Goal: Task Accomplishment & Management: Use online tool/utility

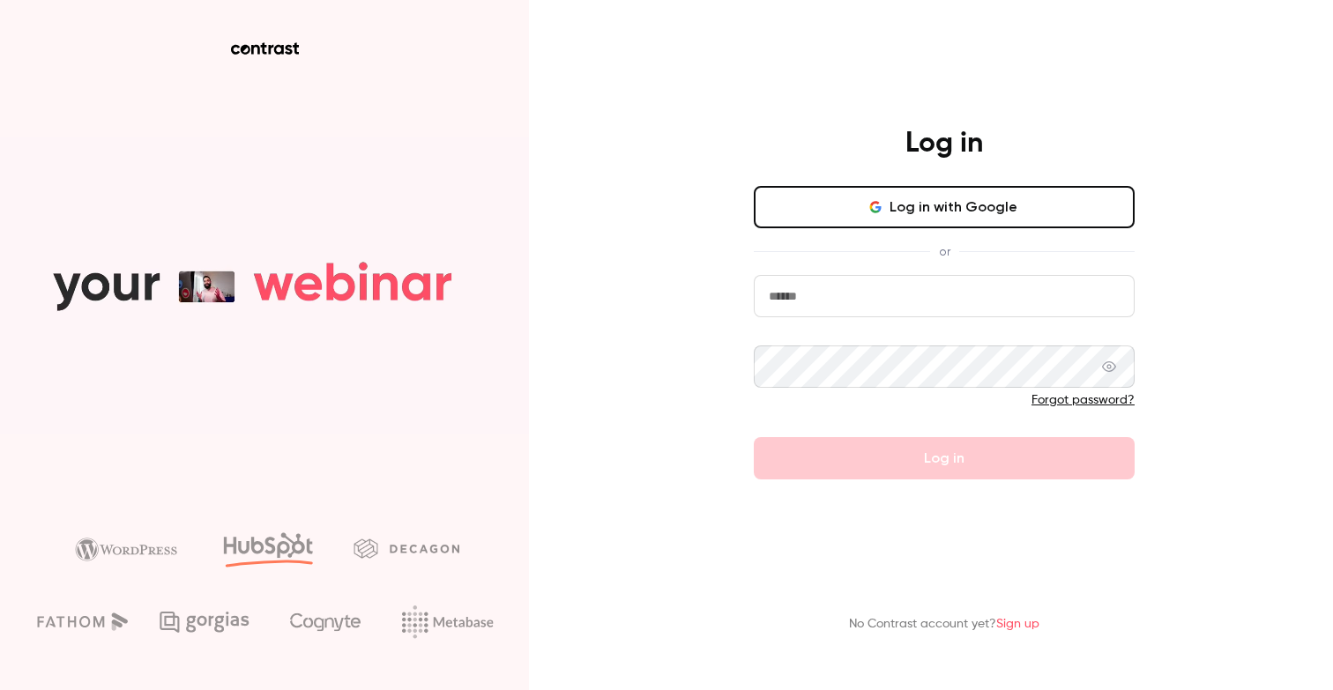
type input "**********"
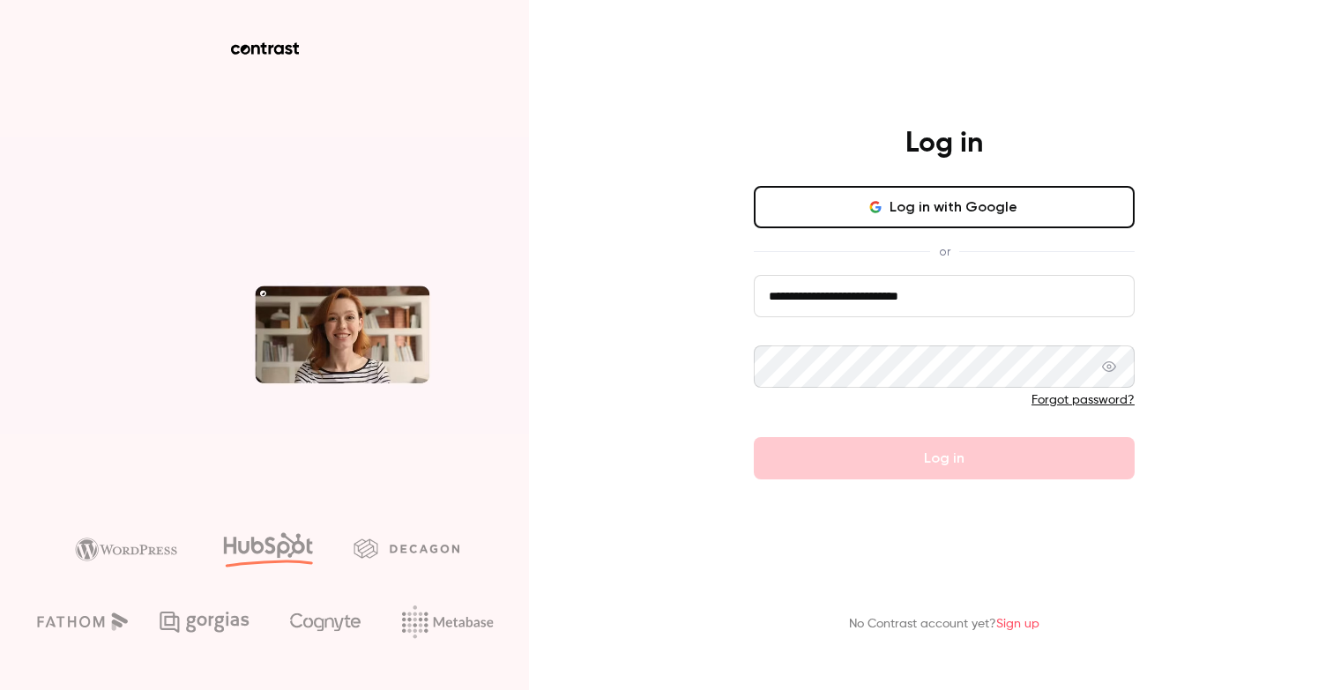
click at [708, 425] on div "**********" at bounding box center [666, 345] width 1333 height 690
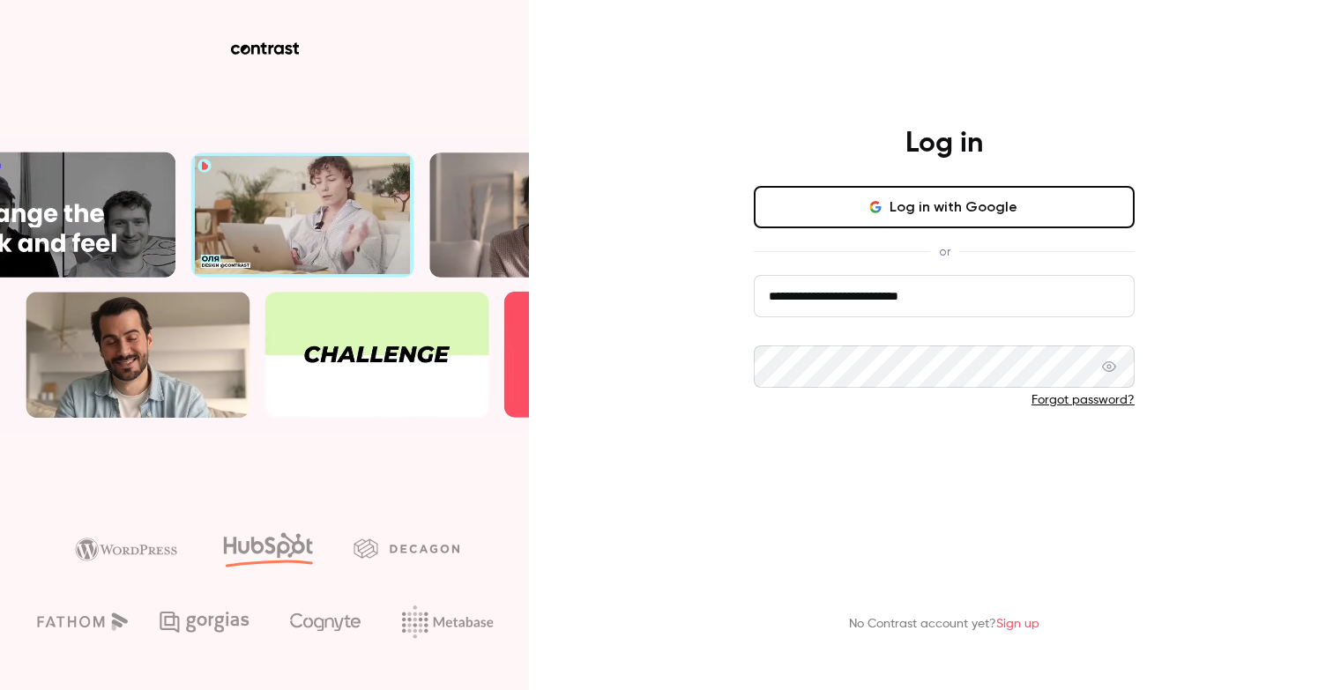
click at [926, 462] on button "Log in" at bounding box center [944, 458] width 381 height 42
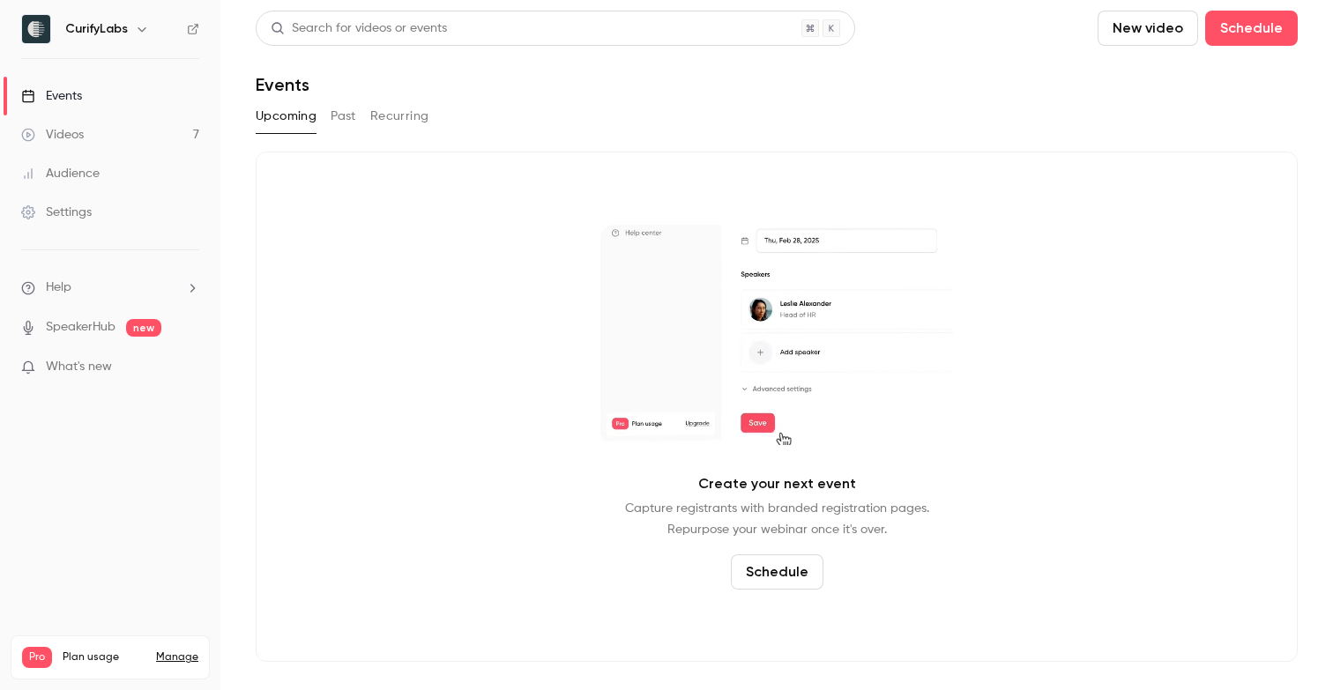
click at [92, 165] on div "Audience" at bounding box center [60, 174] width 78 height 18
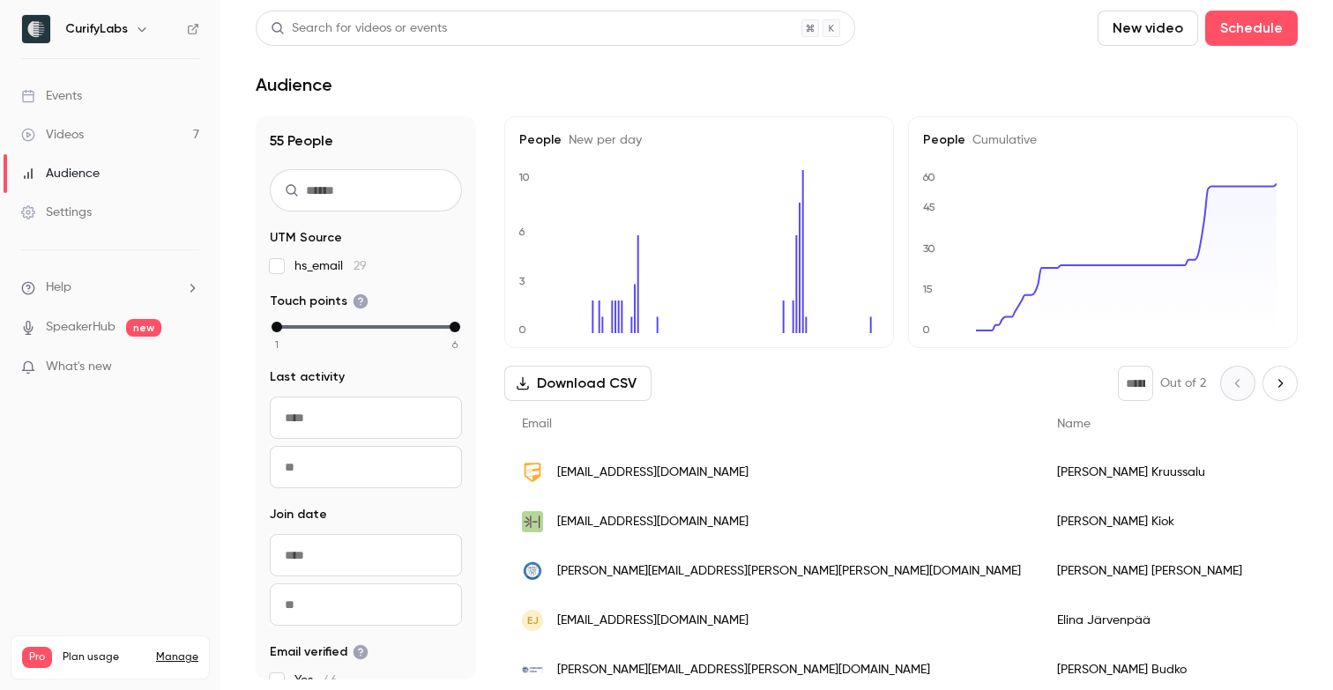
click at [331, 190] on input "text" at bounding box center [366, 190] width 192 height 42
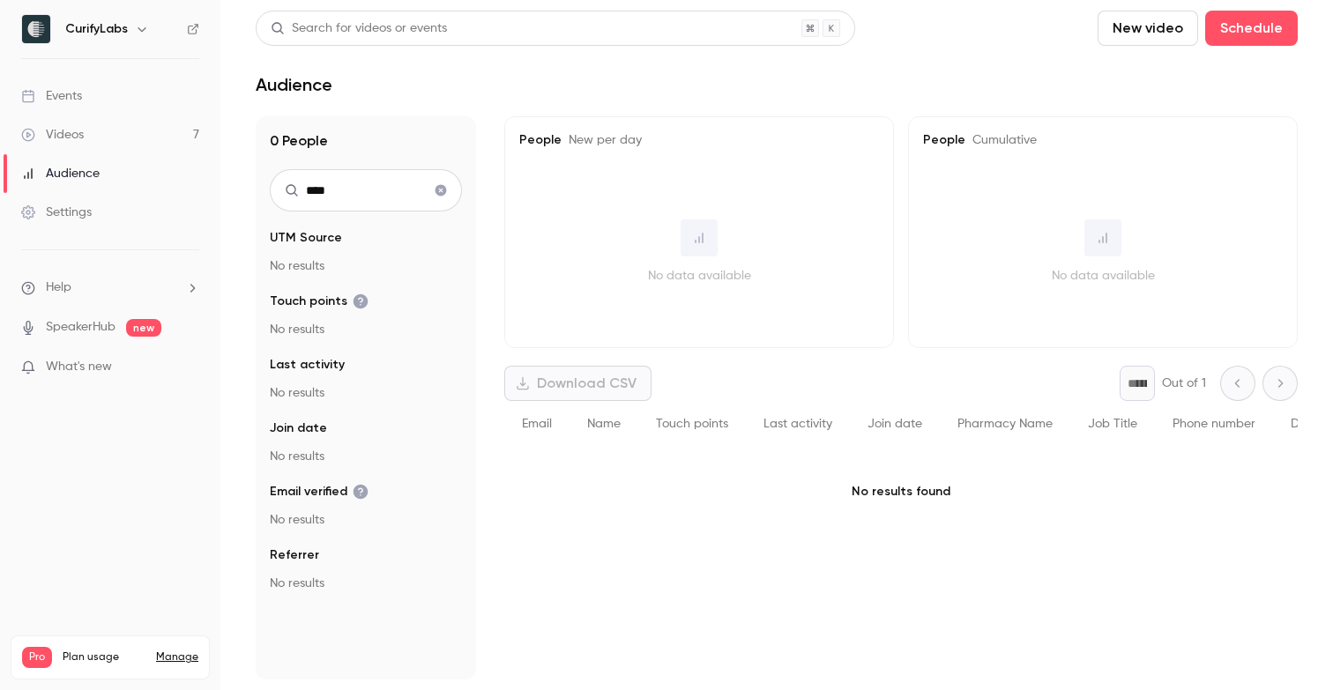
type input "****"
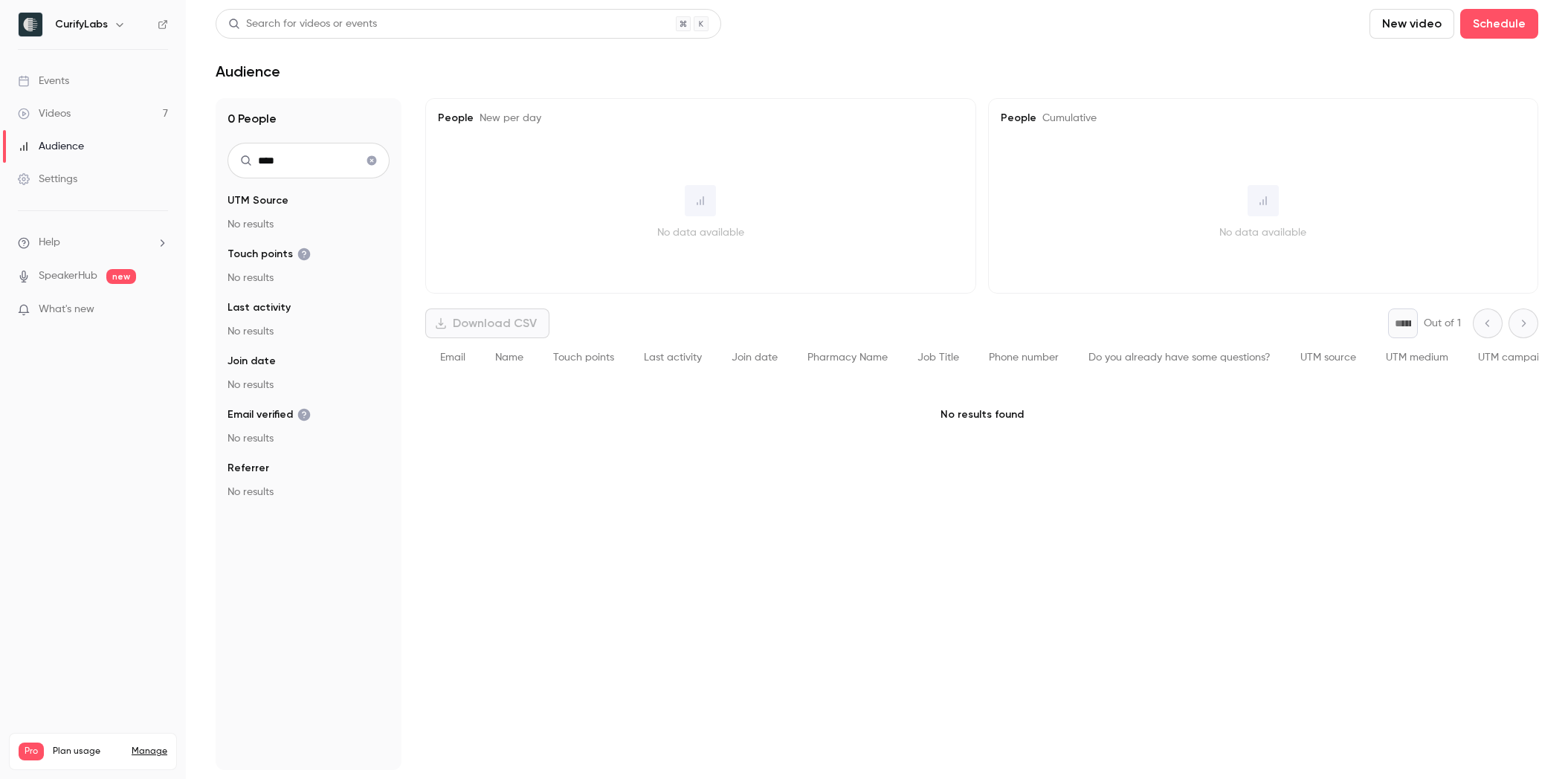
click at [376, 162] on icon "Clear search" at bounding box center [372, 160] width 12 height 10
click at [56, 82] on div "Events" at bounding box center [43, 81] width 51 height 15
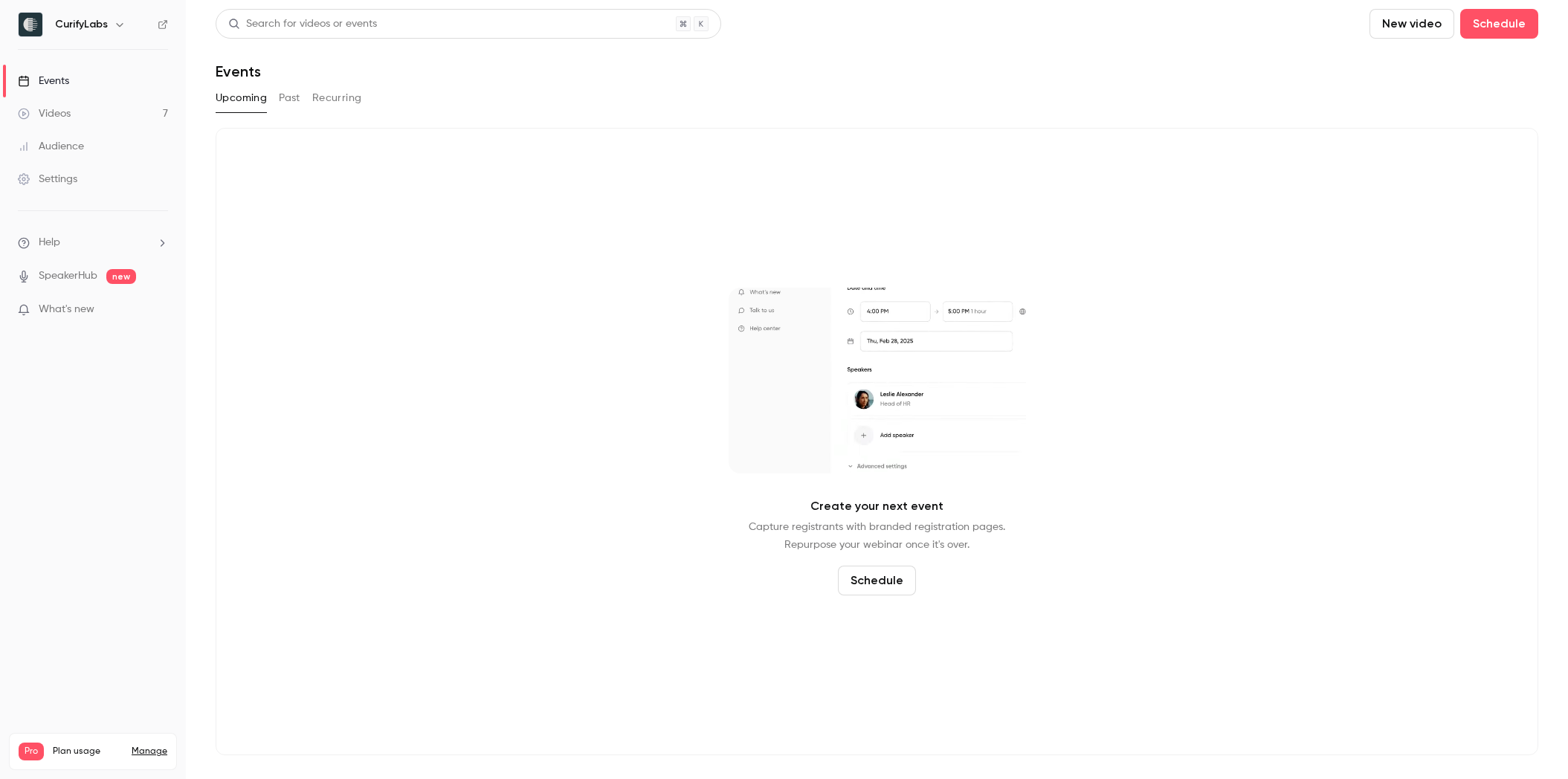
click at [294, 105] on button "Past" at bounding box center [290, 98] width 22 height 24
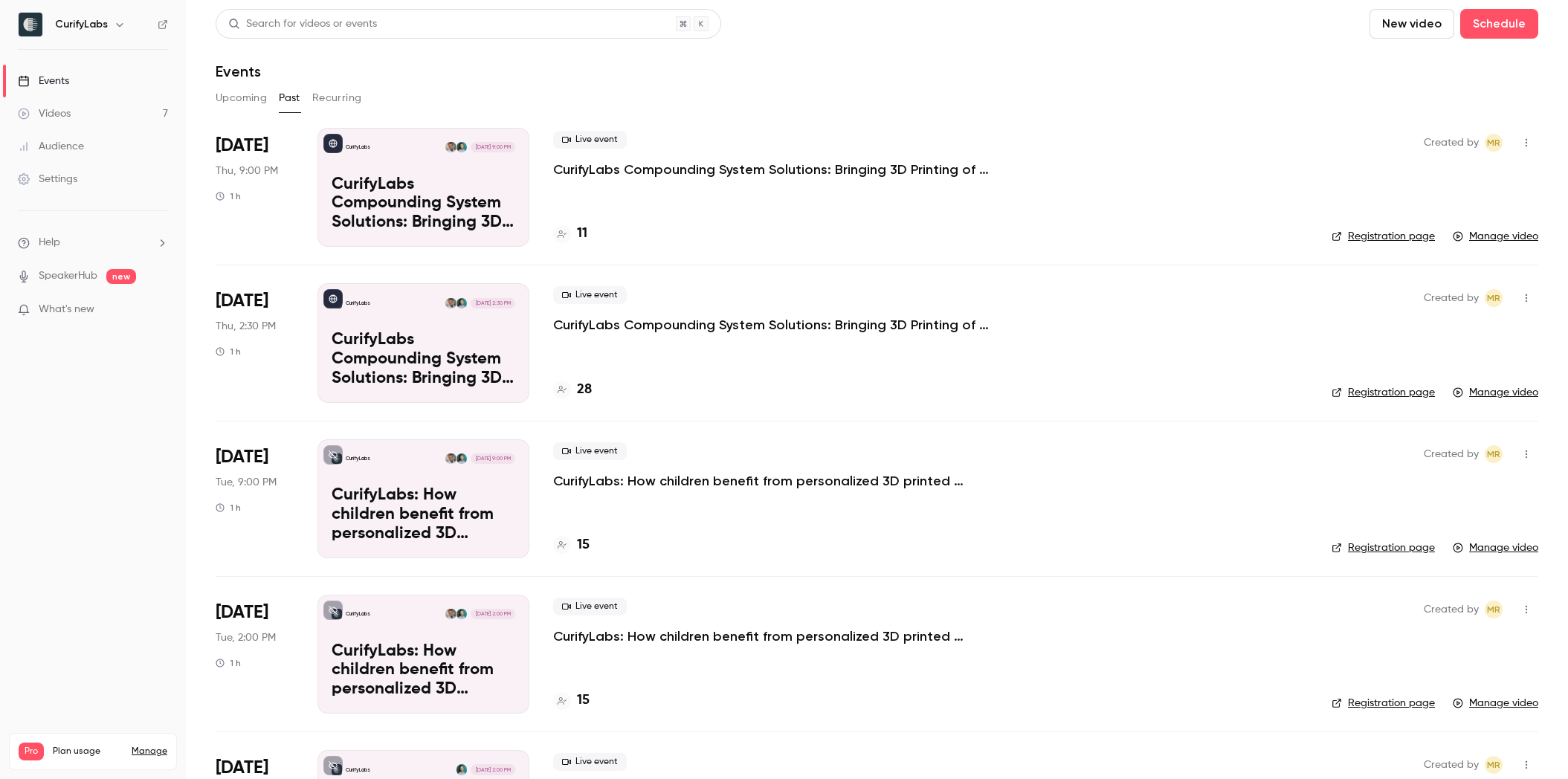
click at [672, 164] on p "CurifyLabs Compounding System Solutions: Bringing 3D Printing of Personalized M…" at bounding box center [776, 169] width 446 height 18
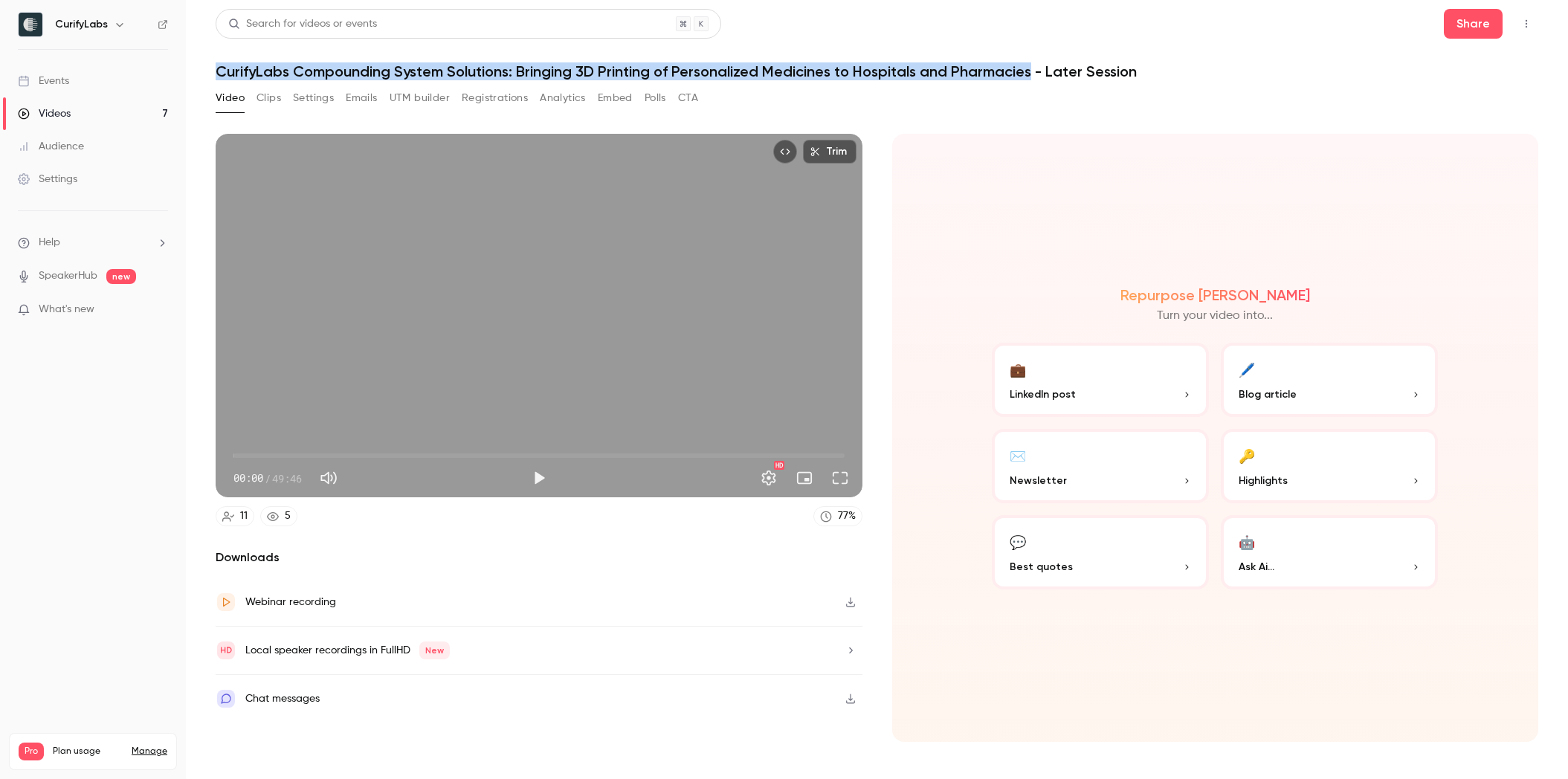
drag, startPoint x: 217, startPoint y: 73, endPoint x: 1032, endPoint y: 75, distance: 815.0
click at [1032, 75] on h1 "CurifyLabs Compounding System Solutions: Bringing 3D Printing of Personalized M…" at bounding box center [877, 71] width 1323 height 18
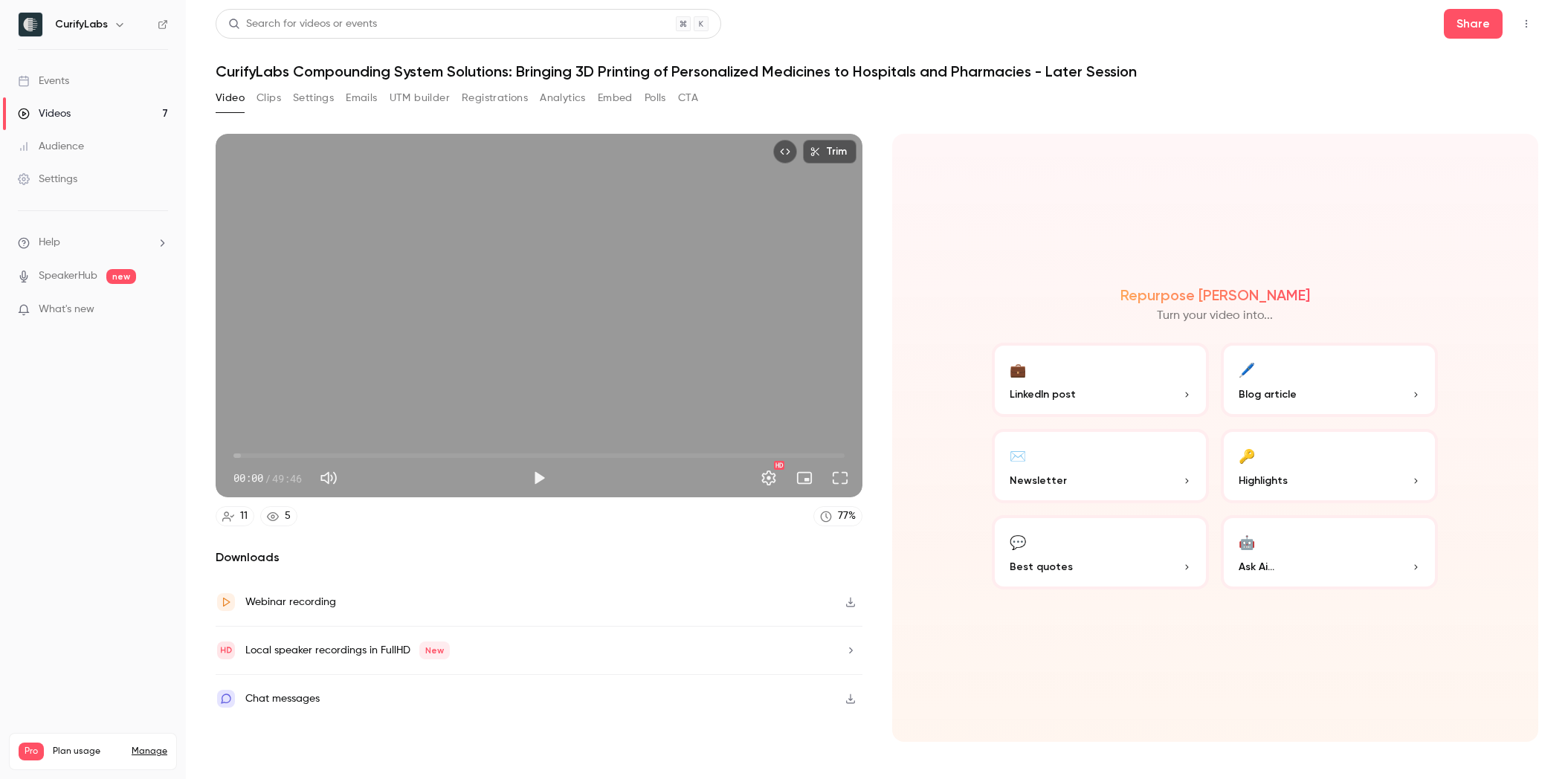
click at [865, 67] on h1 "CurifyLabs Compounding System Solutions: Bringing 3D Printing of Personalized M…" at bounding box center [877, 71] width 1323 height 18
click at [76, 82] on link "Events" at bounding box center [93, 81] width 186 height 33
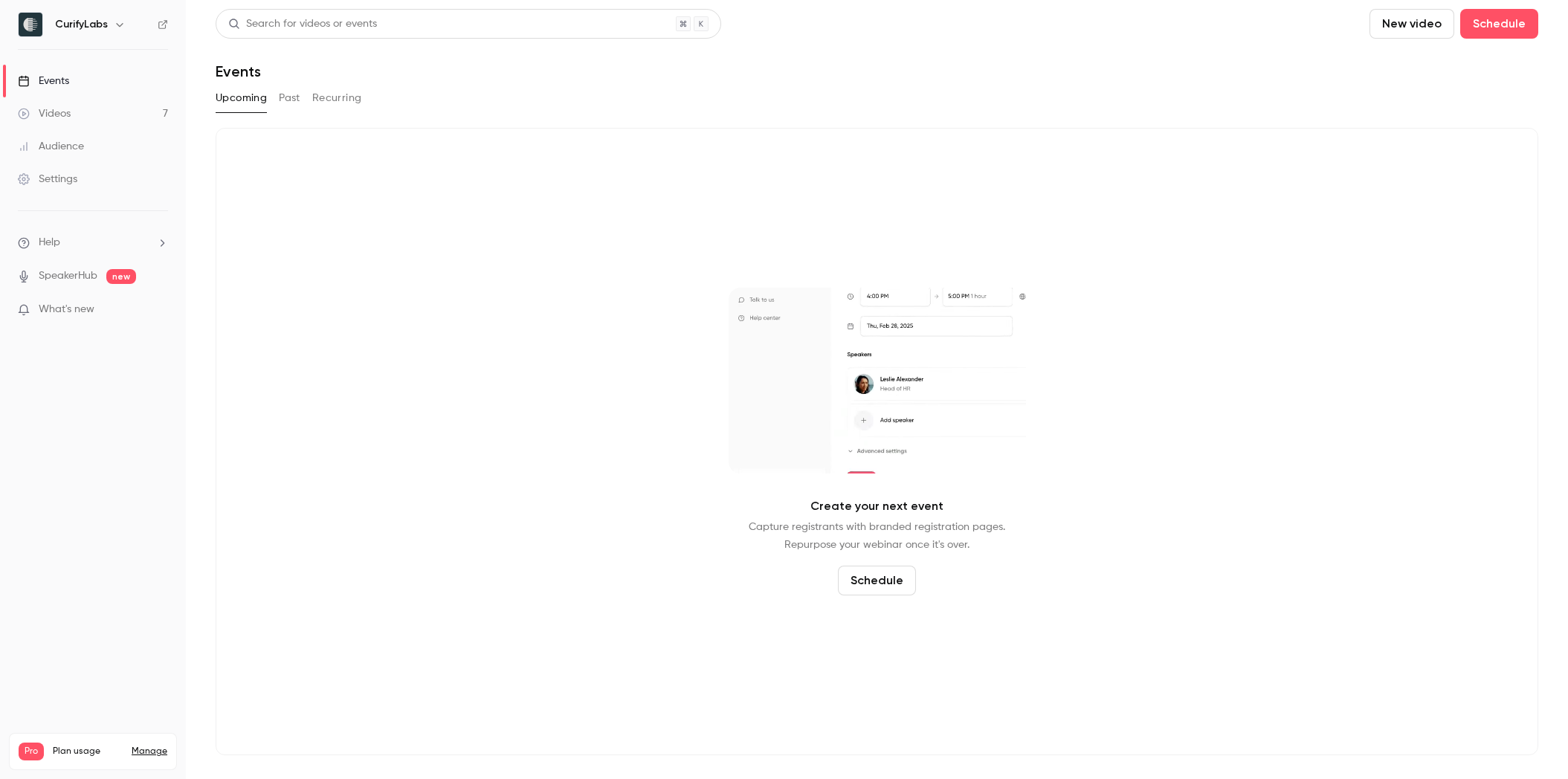
click at [73, 110] on link "Videos 7" at bounding box center [93, 113] width 186 height 33
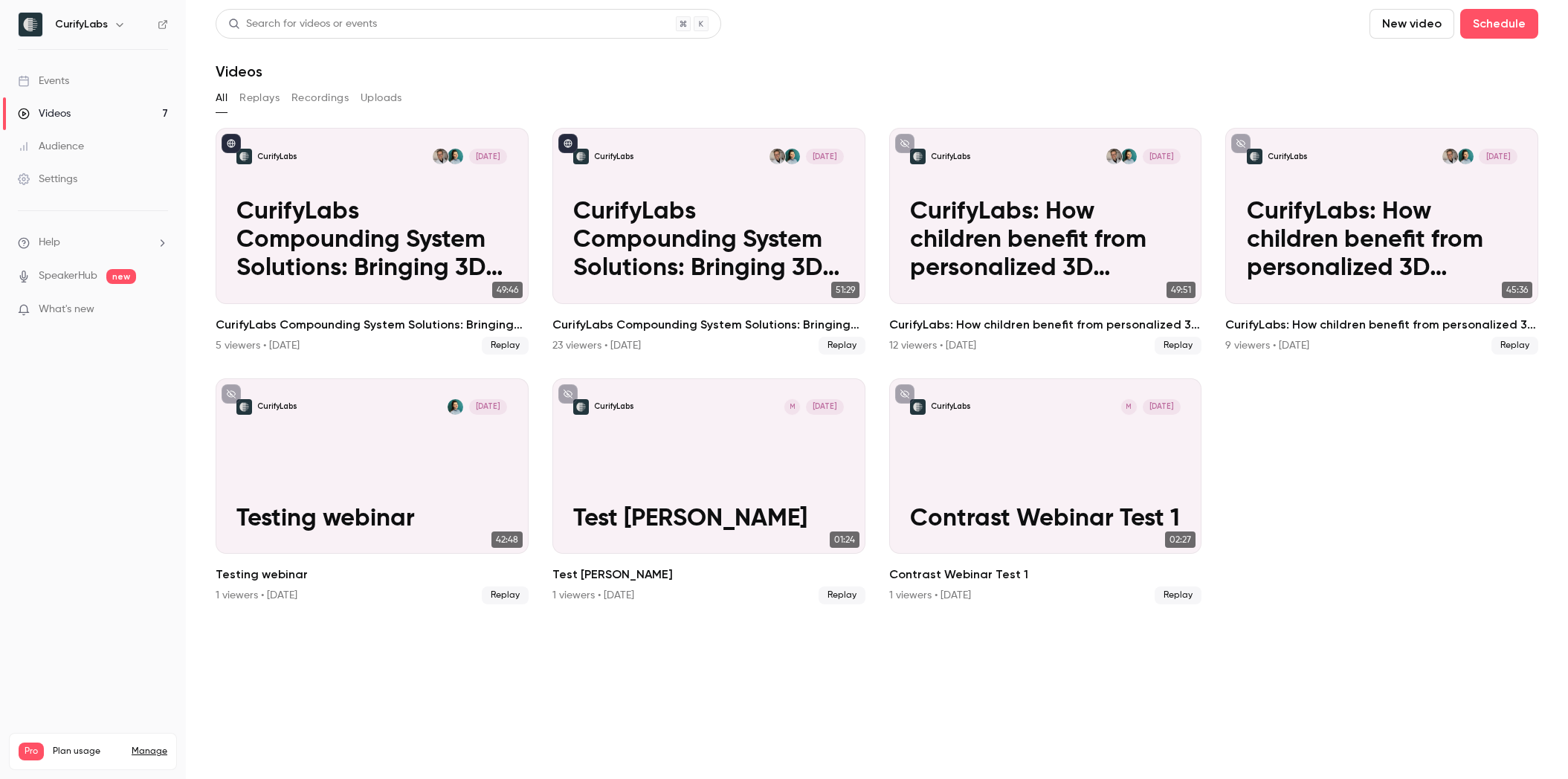
drag, startPoint x: 72, startPoint y: 72, endPoint x: 101, endPoint y: 81, distance: 30.4
click at [72, 72] on link "Events" at bounding box center [93, 81] width 186 height 33
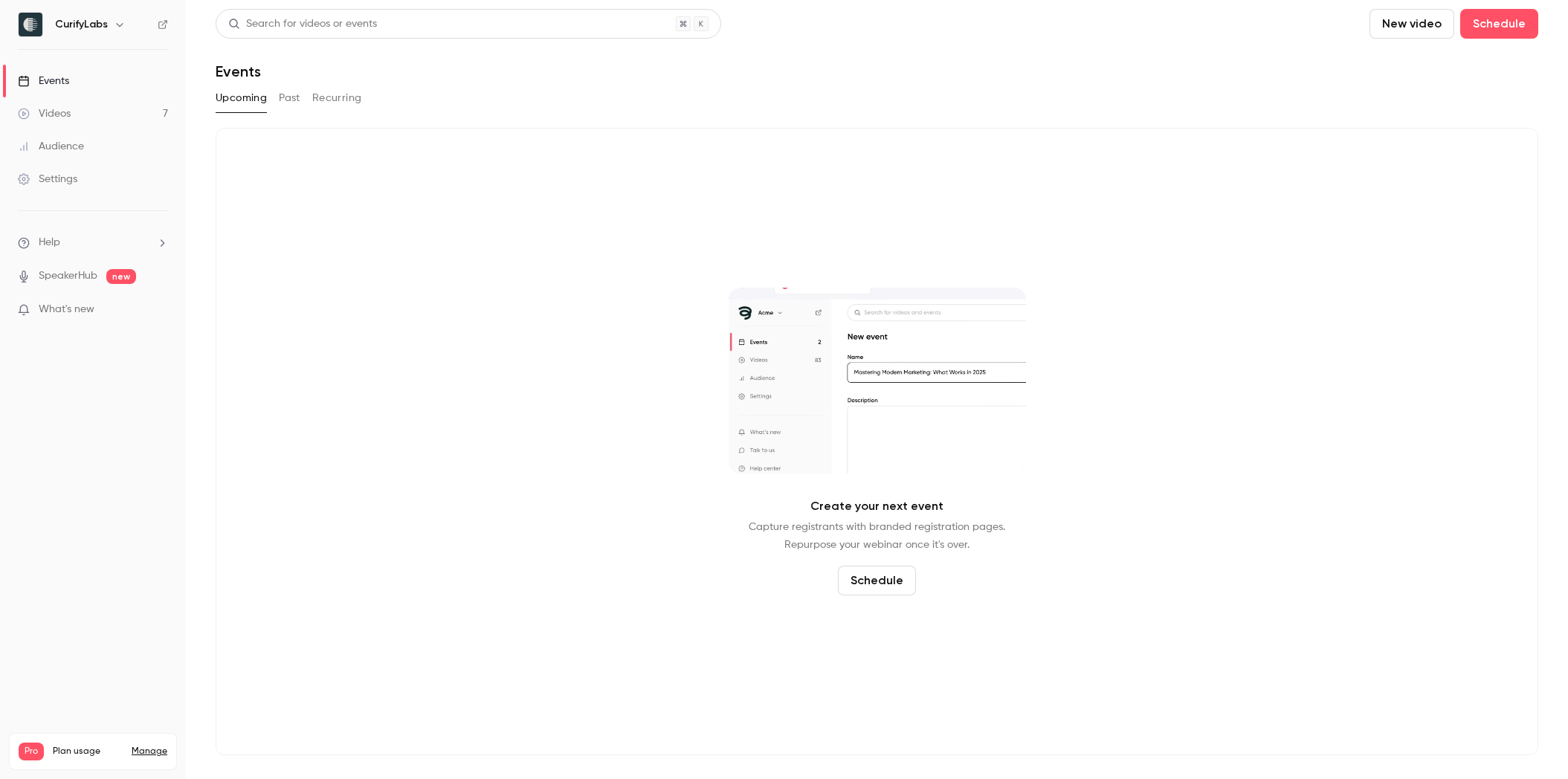
click at [286, 95] on button "Past" at bounding box center [290, 98] width 22 height 24
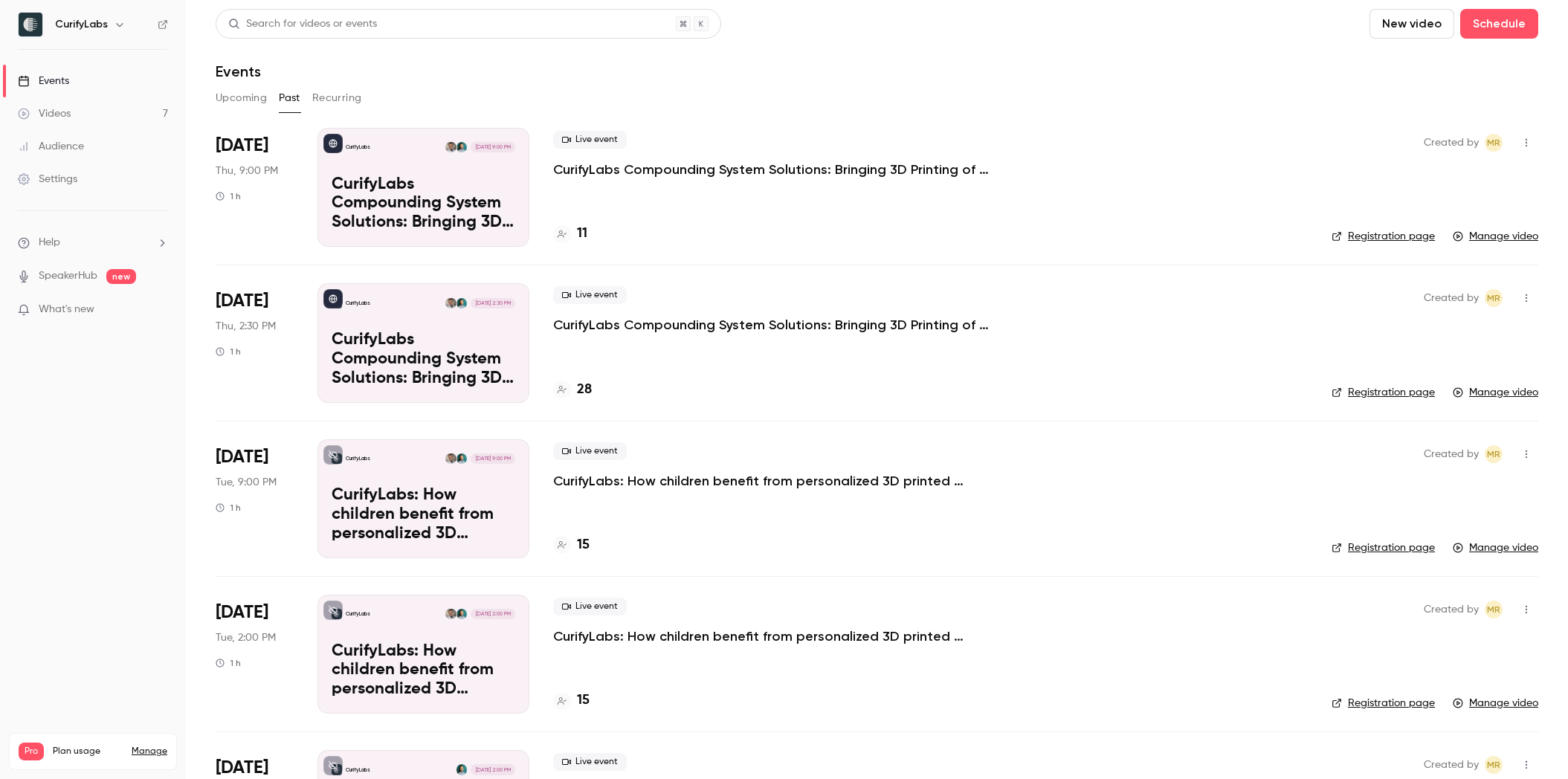
click at [767, 166] on p "CurifyLabs Compounding System Solutions: Bringing 3D Printing of Personalized M…" at bounding box center [776, 169] width 446 height 18
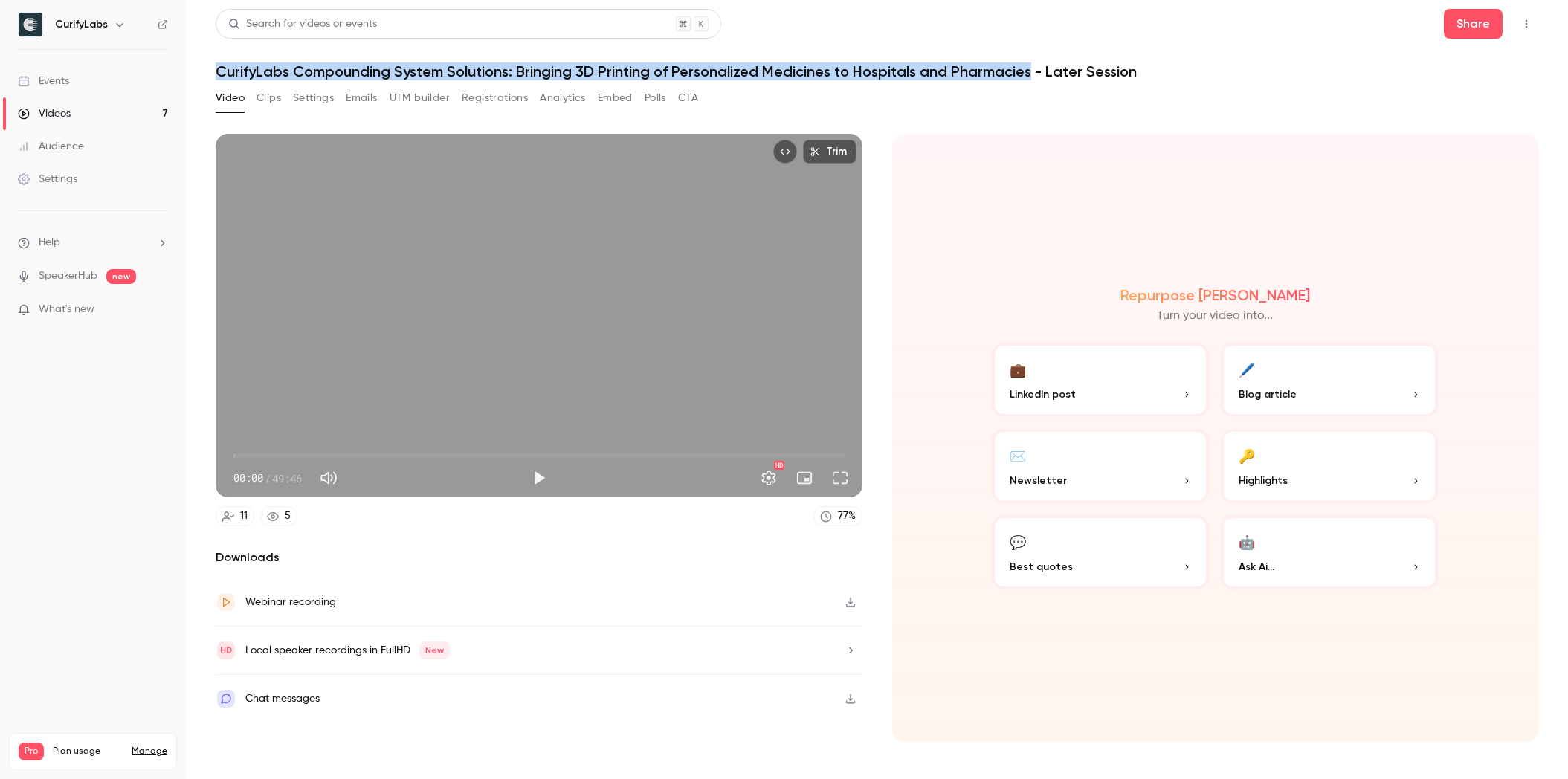
drag, startPoint x: 1031, startPoint y: 72, endPoint x: 219, endPoint y: 67, distance: 812.0
click at [219, 67] on h1 "CurifyLabs Compounding System Solutions: Bringing 3D Printing of Personalized M…" at bounding box center [877, 71] width 1323 height 18
copy h1 "CurifyLabs Compounding System Solutions: Bringing 3D Printing of Personalized M…"
click at [511, 74] on h1 "CurifyLabs Compounding System Solutions: Bringing 3D Printing of Personalized M…" at bounding box center [877, 71] width 1323 height 18
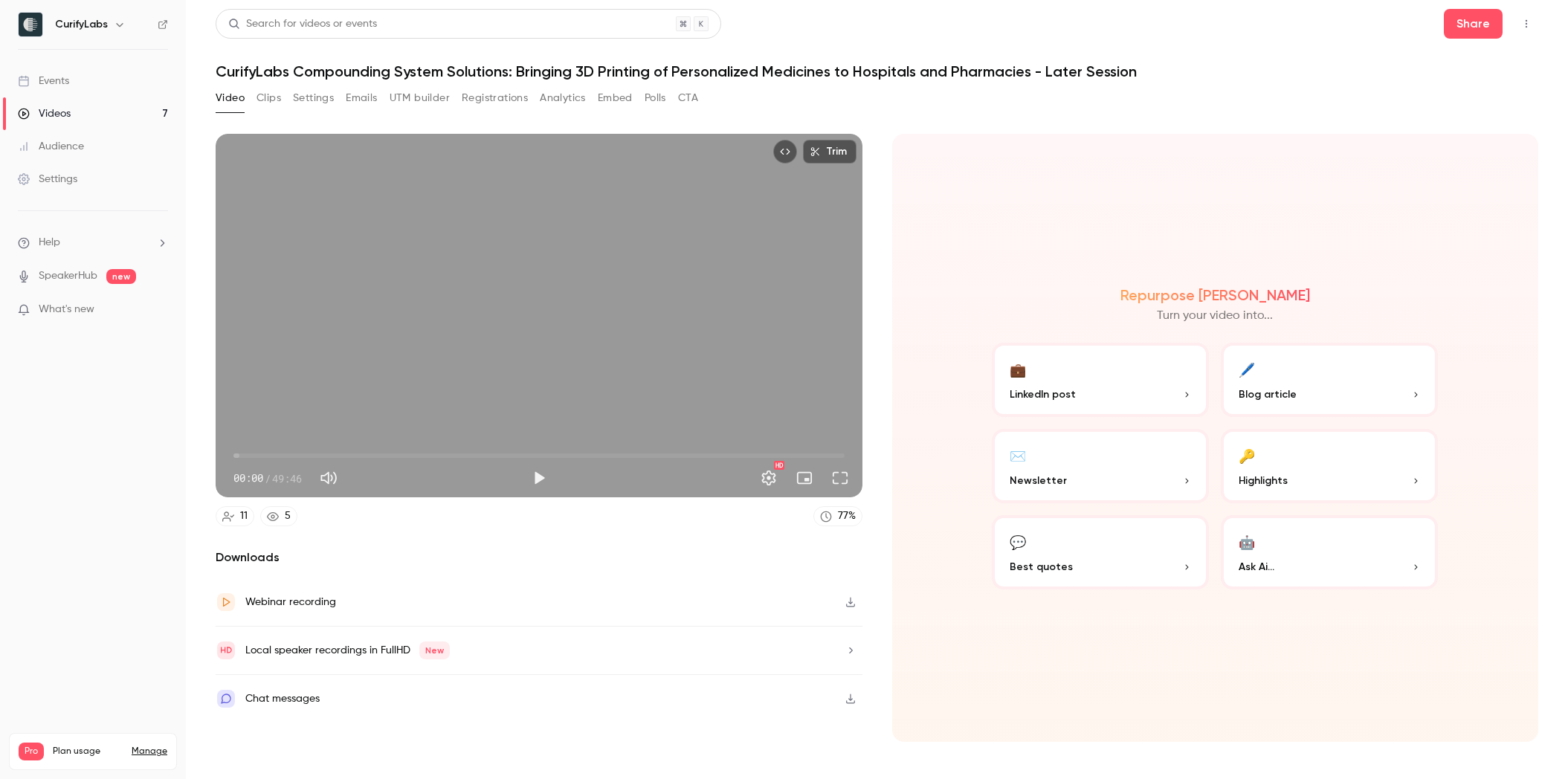
click at [93, 80] on link "Events" at bounding box center [93, 81] width 186 height 33
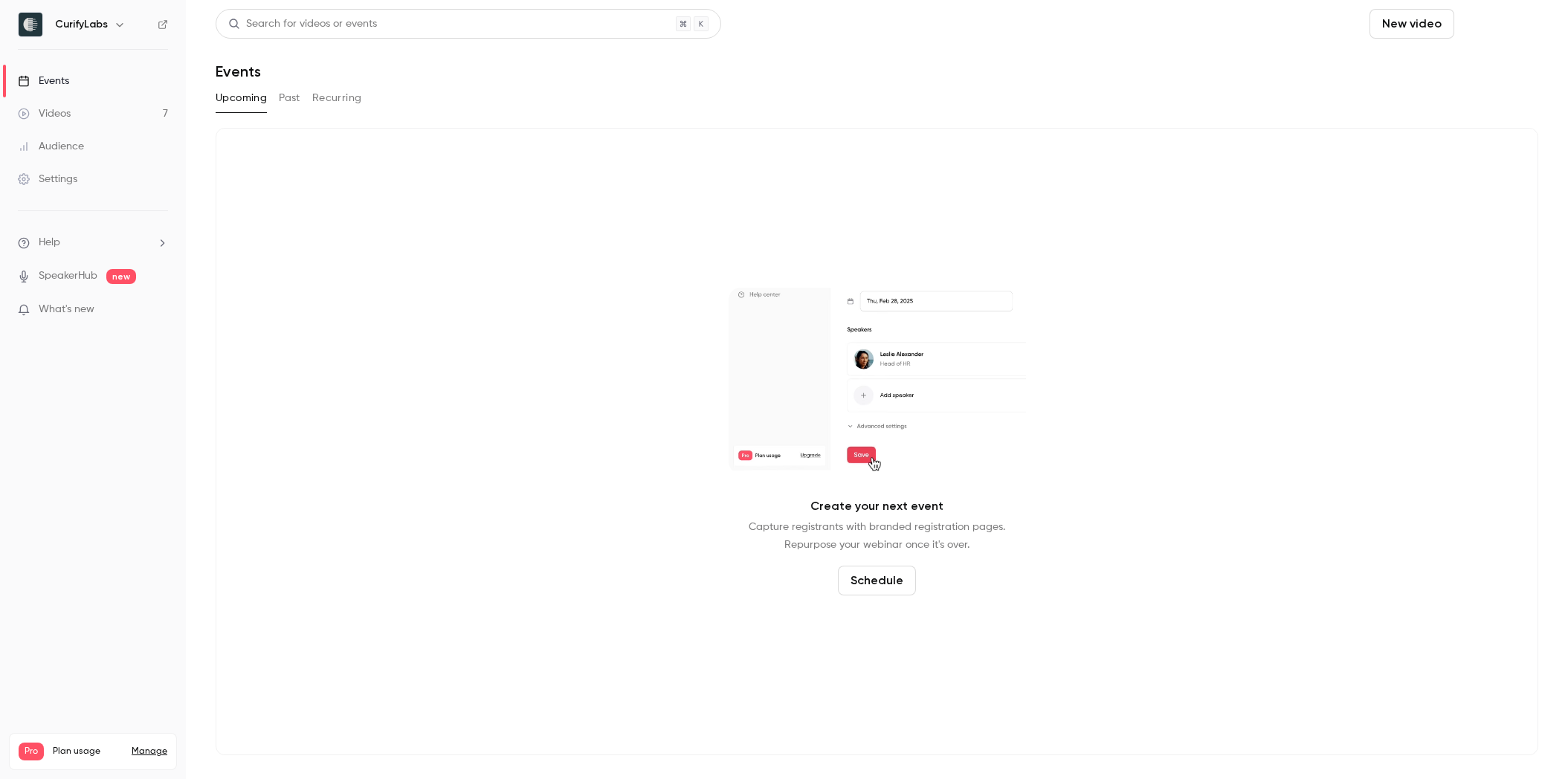
click at [1123, 19] on button "Schedule" at bounding box center [1499, 24] width 78 height 30
